Goal: Check status: Check status

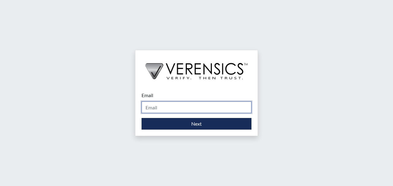
click at [207, 107] on input "Email" at bounding box center [197, 108] width 110 height 12
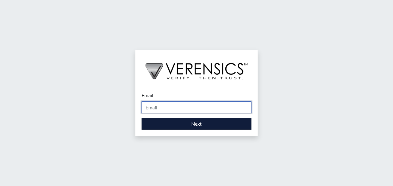
type input "[EMAIL_ADDRESS][DOMAIN_NAME]"
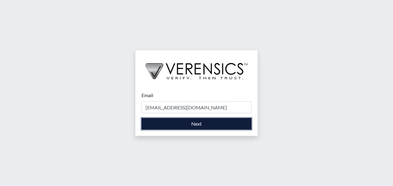
click at [196, 125] on button "Next" at bounding box center [197, 124] width 110 height 12
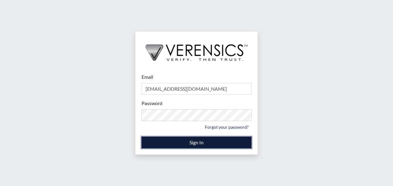
click at [182, 141] on button "Sign In" at bounding box center [197, 143] width 110 height 12
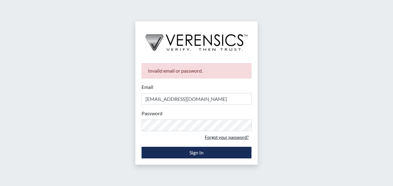
click at [214, 137] on link "Forgot your password?" at bounding box center [226, 138] width 49 height 10
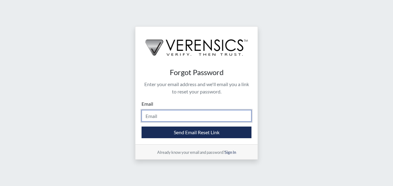
click at [188, 115] on input "Email" at bounding box center [197, 116] width 110 height 12
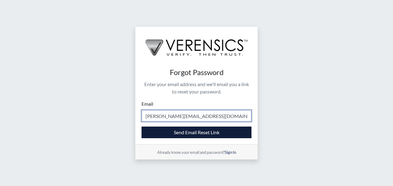
type input "[PERSON_NAME][EMAIL_ADDRESS][DOMAIN_NAME]"
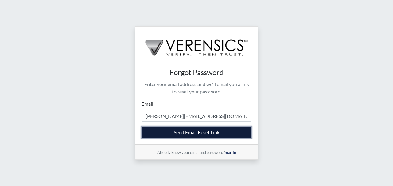
click at [195, 132] on button "Send Email Reset Link" at bounding box center [197, 133] width 110 height 12
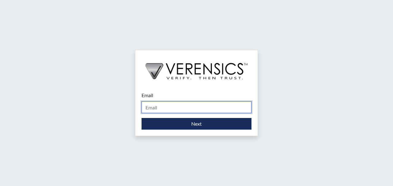
click at [152, 107] on input "Email" at bounding box center [197, 108] width 110 height 12
type input "[PERSON_NAME][EMAIL_ADDRESS][DOMAIN_NAME]"
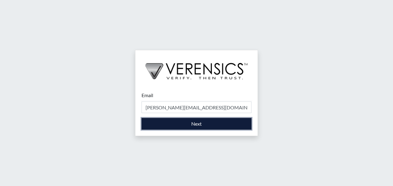
click at [166, 127] on button "Next" at bounding box center [197, 124] width 110 height 12
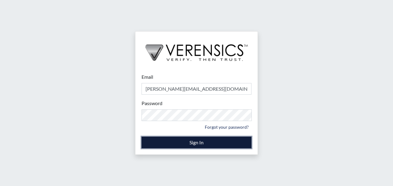
click at [188, 144] on button "Sign In" at bounding box center [197, 143] width 110 height 12
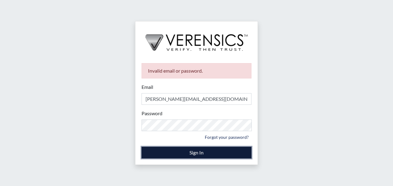
click at [201, 154] on button "Sign In" at bounding box center [197, 153] width 110 height 12
click at [177, 151] on button "Sign In" at bounding box center [197, 153] width 110 height 12
click at [180, 152] on button "Sign In" at bounding box center [197, 153] width 110 height 12
click at [193, 153] on button "Sign In" at bounding box center [197, 153] width 110 height 12
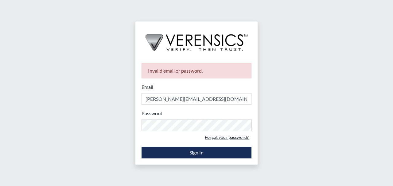
click at [218, 137] on link "Forgot your password?" at bounding box center [226, 138] width 49 height 10
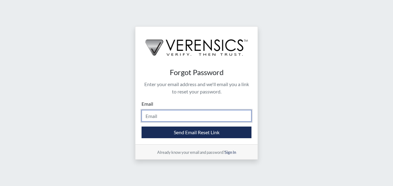
click at [196, 118] on input "Email" at bounding box center [197, 116] width 110 height 12
type input "[PERSON_NAME][EMAIL_ADDRESS][DOMAIN_NAME]"
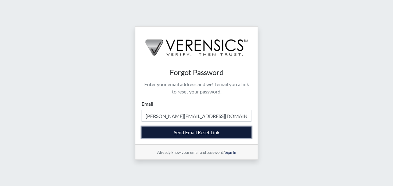
click at [186, 134] on button "Send Email Reset Link" at bounding box center [197, 133] width 110 height 12
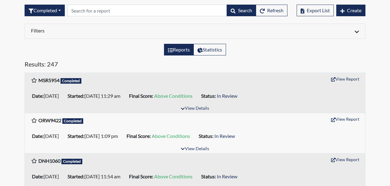
scroll to position [41, 0]
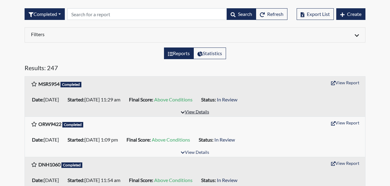
click at [191, 112] on button "View Details" at bounding box center [194, 112] width 33 height 8
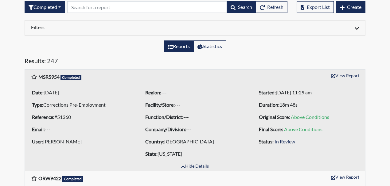
scroll to position [20, 0]
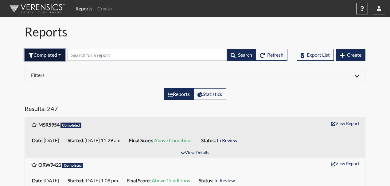
click at [61, 54] on button "Completed" at bounding box center [45, 55] width 40 height 12
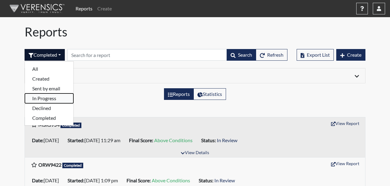
click at [50, 98] on button "In Progress" at bounding box center [49, 99] width 49 height 10
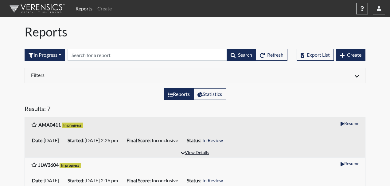
click at [202, 153] on button "View Details" at bounding box center [194, 153] width 33 height 8
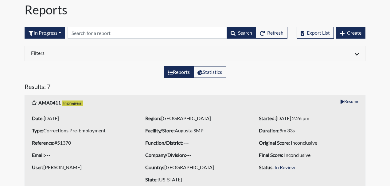
scroll to position [20, 0]
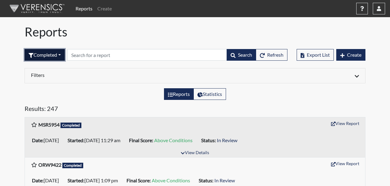
click at [64, 54] on button "Completed" at bounding box center [45, 55] width 40 height 12
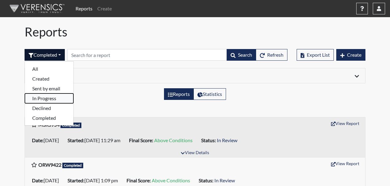
click at [52, 99] on button "In Progress" at bounding box center [49, 99] width 49 height 10
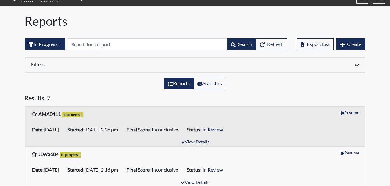
scroll to position [41, 0]
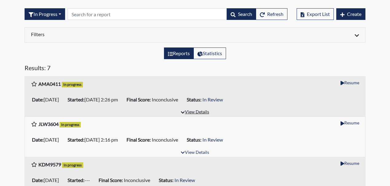
click at [195, 112] on button "View Details" at bounding box center [194, 112] width 33 height 8
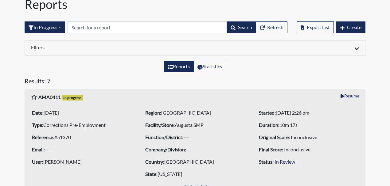
scroll to position [20, 0]
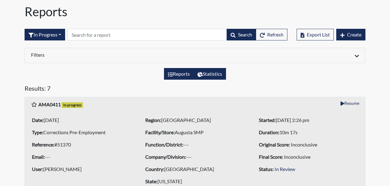
click at [221, 74] on label "Statistics" at bounding box center [209, 74] width 33 height 12
click at [201, 74] on input "Statistics" at bounding box center [199, 72] width 4 height 4
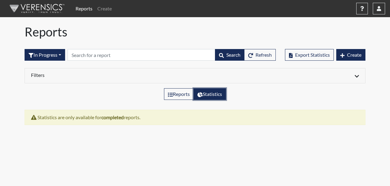
radio input "true"
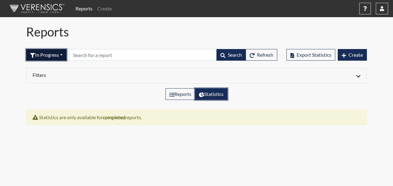
click at [66, 54] on button "In Progress" at bounding box center [46, 55] width 41 height 12
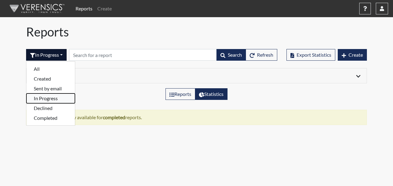
click at [57, 99] on button "In Progress" at bounding box center [50, 99] width 49 height 10
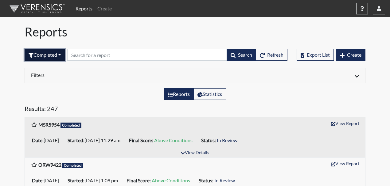
click at [63, 54] on button "Completed" at bounding box center [45, 55] width 40 height 12
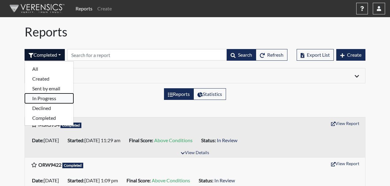
click at [51, 99] on button "In Progress" at bounding box center [49, 99] width 49 height 10
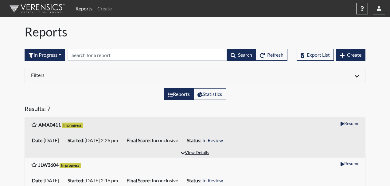
click at [201, 151] on button "View Details" at bounding box center [194, 153] width 33 height 8
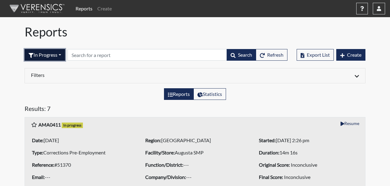
click at [64, 55] on button "In Progress" at bounding box center [45, 55] width 41 height 12
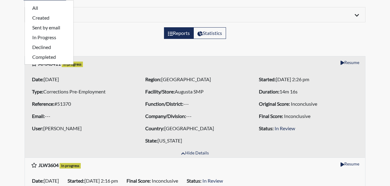
scroll to position [61, 0]
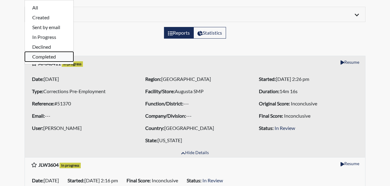
click at [54, 58] on button "Completed" at bounding box center [49, 57] width 49 height 10
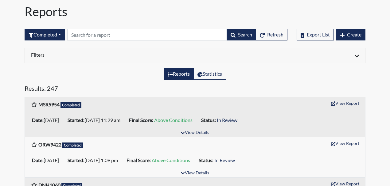
scroll to position [0, 0]
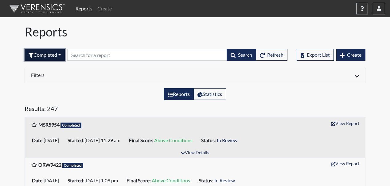
click at [63, 54] on button "Completed" at bounding box center [45, 55] width 40 height 12
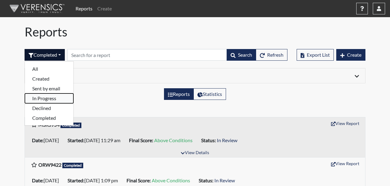
click at [40, 98] on button "In Progress" at bounding box center [49, 99] width 49 height 10
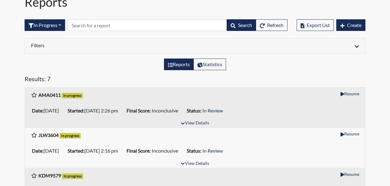
scroll to position [20, 0]
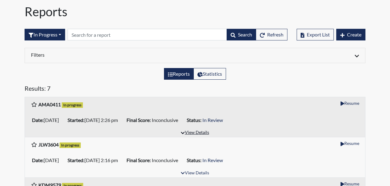
click at [206, 132] on button "View Details" at bounding box center [194, 133] width 33 height 8
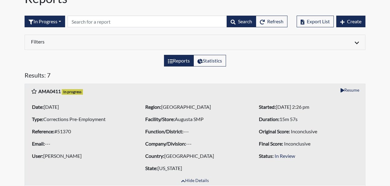
scroll to position [41, 0]
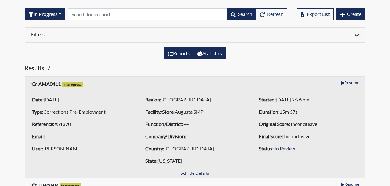
click at [213, 53] on label "Statistics" at bounding box center [209, 54] width 33 height 12
click at [201, 53] on input "Statistics" at bounding box center [199, 52] width 4 height 4
radio input "true"
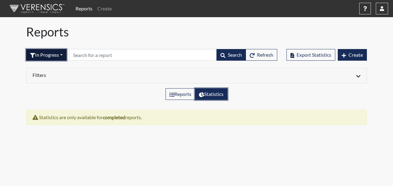
click at [64, 55] on button "In Progress" at bounding box center [46, 55] width 41 height 12
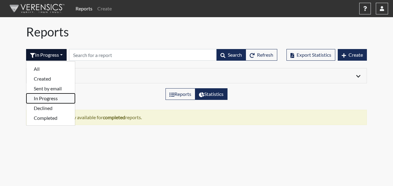
click at [51, 99] on button "In Progress" at bounding box center [50, 99] width 49 height 10
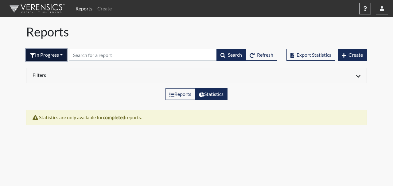
click at [64, 53] on button "In Progress" at bounding box center [46, 55] width 41 height 12
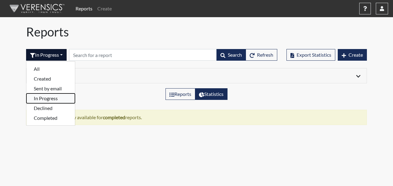
click at [46, 97] on button "In Progress" at bounding box center [50, 99] width 49 height 10
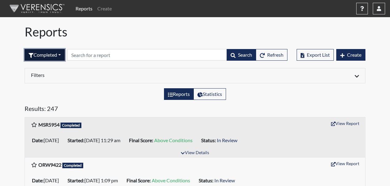
click at [63, 54] on button "Completed" at bounding box center [45, 55] width 40 height 12
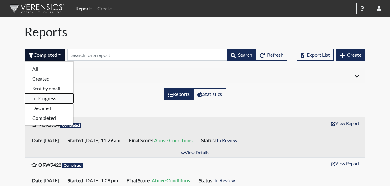
click at [53, 99] on button "In Progress" at bounding box center [49, 99] width 49 height 10
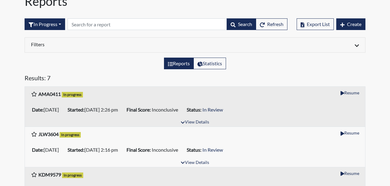
scroll to position [10, 0]
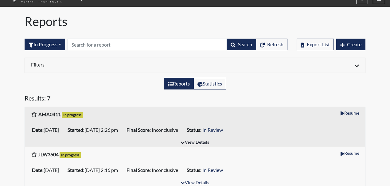
click at [190, 142] on button "View Details" at bounding box center [194, 143] width 33 height 8
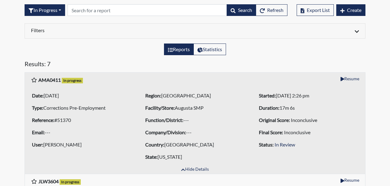
scroll to position [51, 0]
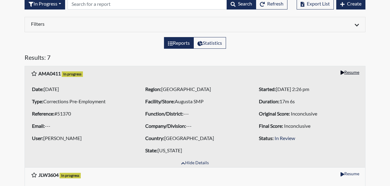
click at [351, 72] on button "Resume" at bounding box center [350, 73] width 24 height 10
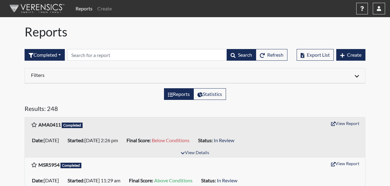
click at [357, 76] on icon at bounding box center [357, 76] width 4 height 2
click at [340, 123] on button "View Report" at bounding box center [345, 124] width 34 height 10
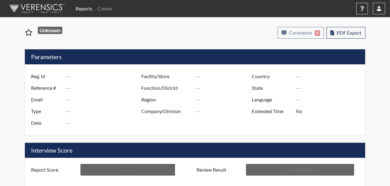
type input "AMA0411"
type input "51370"
type input "---"
type input "Corrections Pre-Employment"
type input "[DATE]"
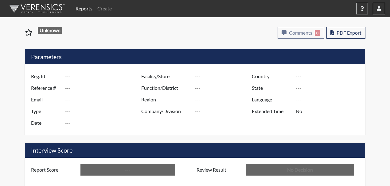
type input "Augusta SMP"
type input "[GEOGRAPHIC_DATA]"
type input "[US_STATE]"
type input "English"
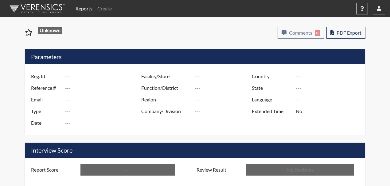
type input "Below Conditions"
type input "In Review"
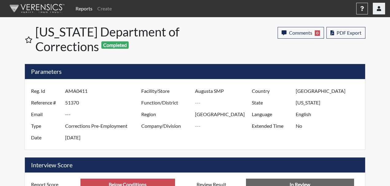
click at [378, 10] on icon "button" at bounding box center [379, 8] width 4 height 5
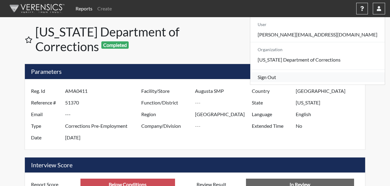
click at [336, 82] on link "Sign Out" at bounding box center [317, 77] width 134 height 10
